Goal: Transaction & Acquisition: Book appointment/travel/reservation

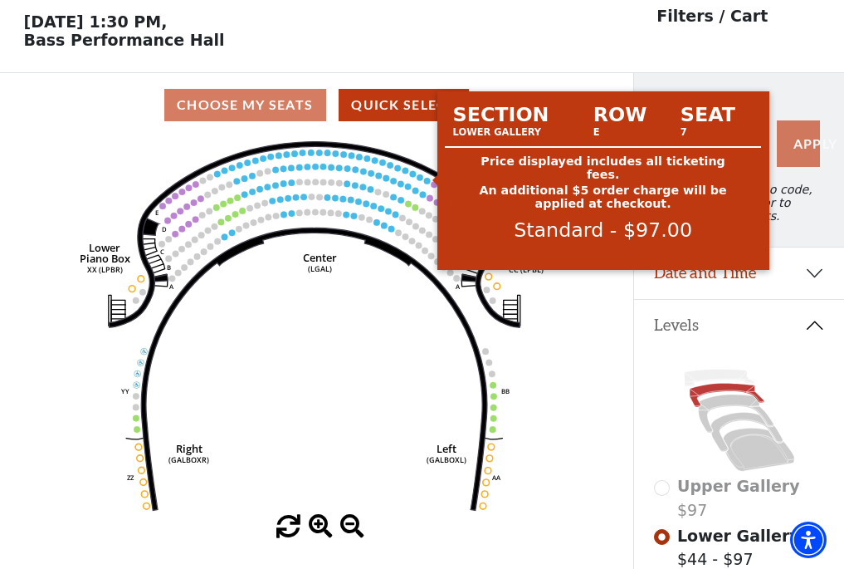
scroll to position [77, 0]
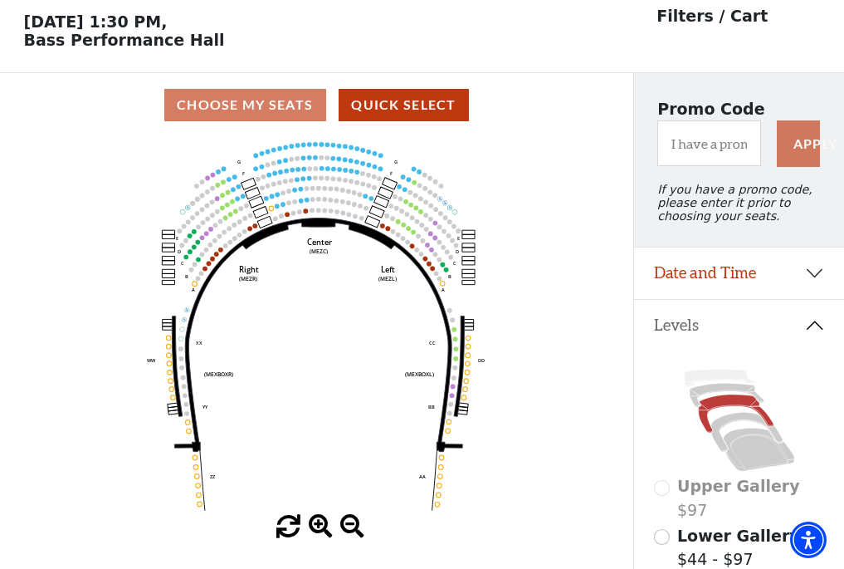
scroll to position [77, 0]
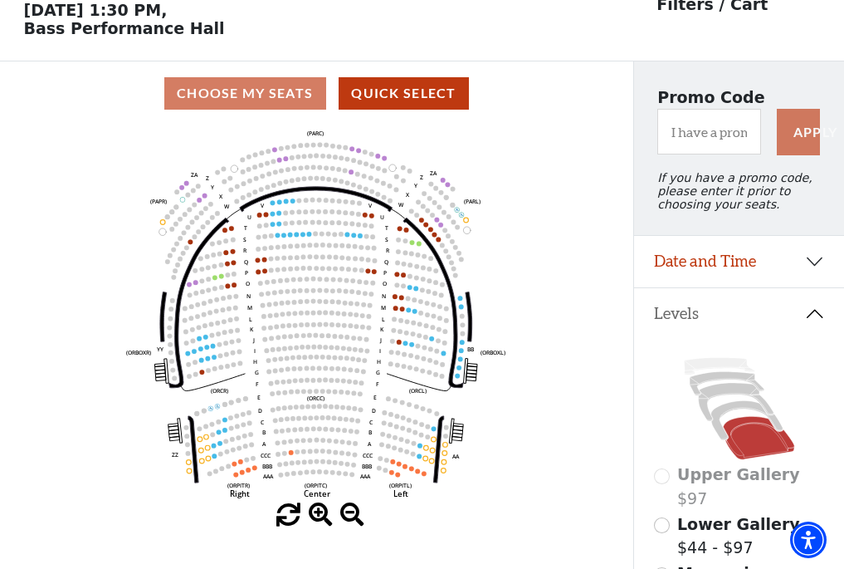
scroll to position [77, 0]
